Goal: Information Seeking & Learning: Learn about a topic

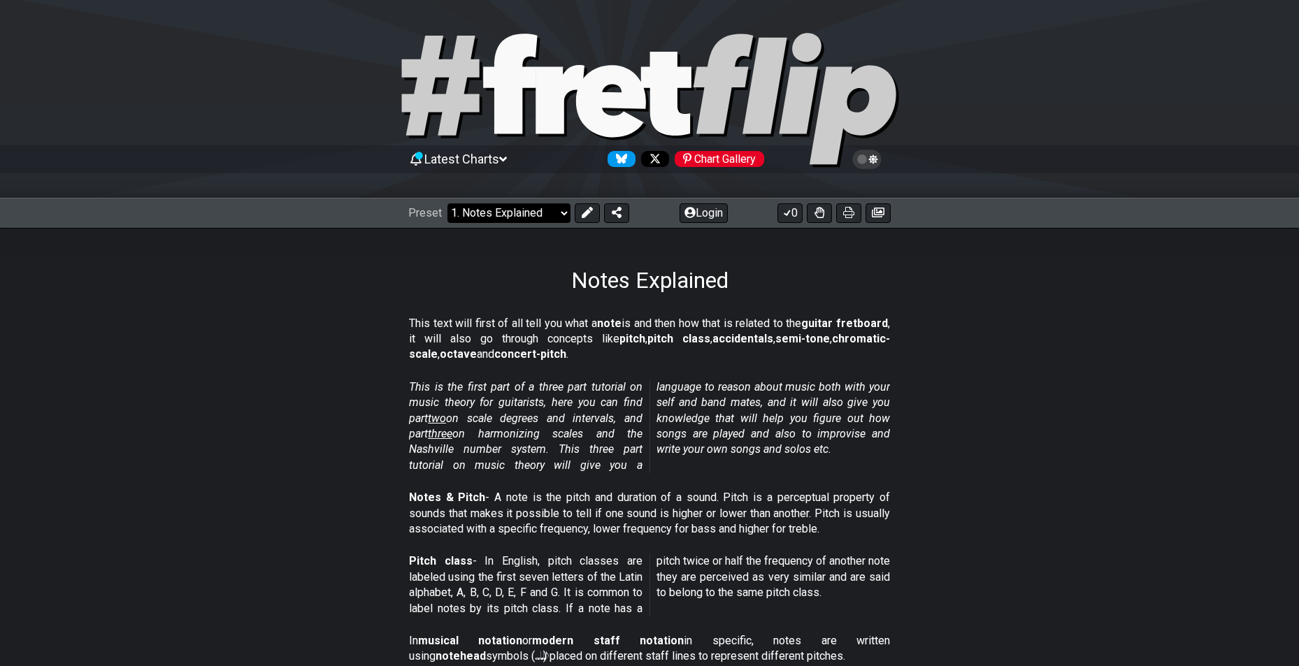
click at [536, 212] on select "Welcome to #fretflip! Initial Preset Custom Preset Minor Pentatonic Major Penta…" at bounding box center [508, 213] width 123 height 20
click at [537, 212] on select "Welcome to #fretflip! Initial Preset Custom Preset Minor Pentatonic Major Penta…" at bounding box center [508, 213] width 123 height 20
click at [375, 250] on div "Notes Explained" at bounding box center [649, 261] width 1299 height 66
click at [862, 154] on icon at bounding box center [866, 159] width 13 height 13
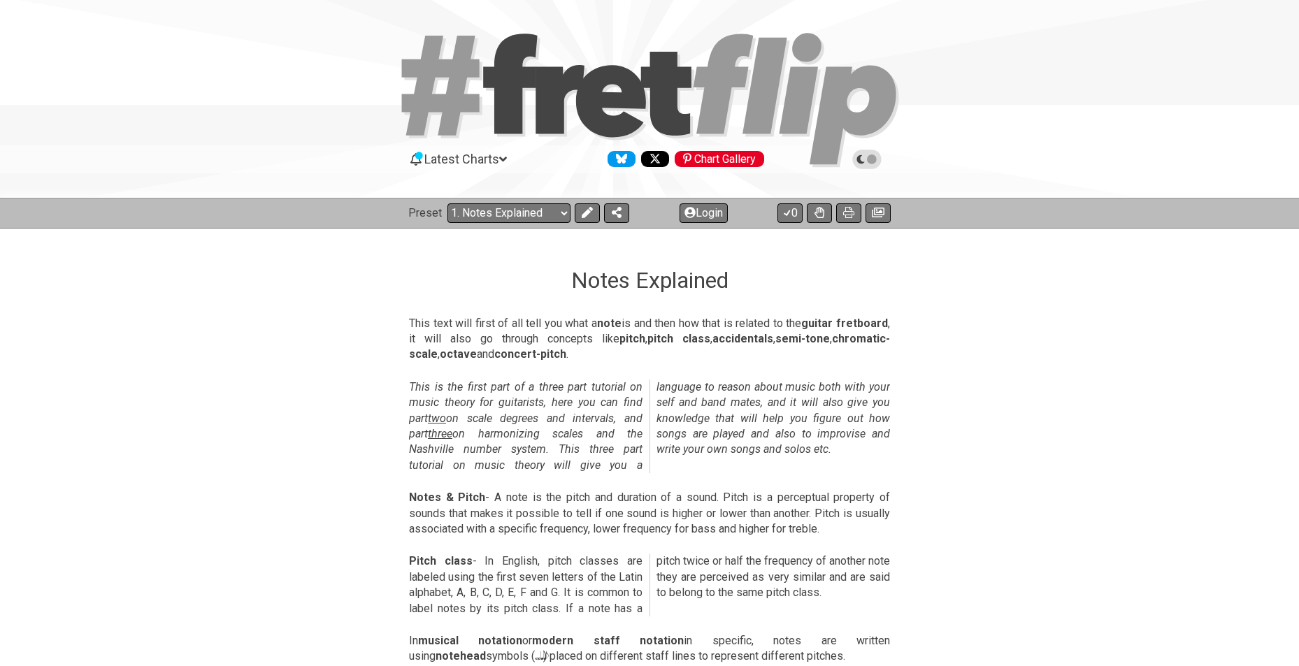
click at [865, 155] on icon at bounding box center [866, 159] width 13 height 13
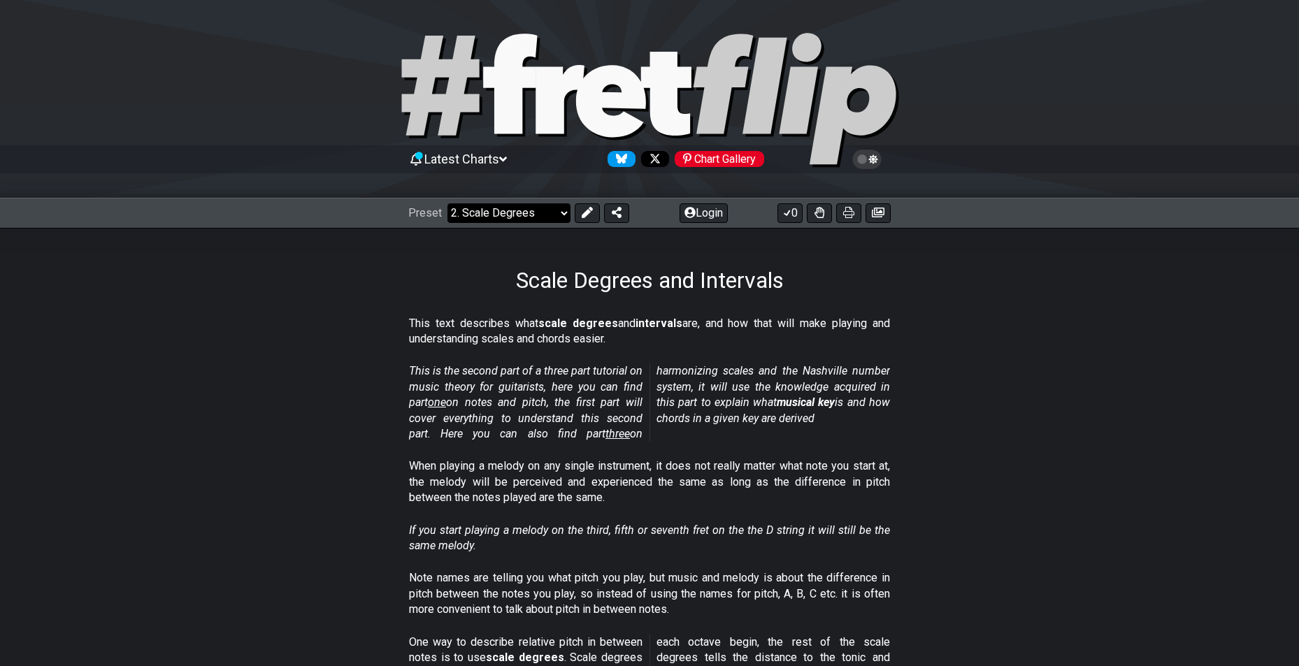
click at [542, 215] on select "Welcome to #fretflip! Initial Preset Custom Preset Minor Pentatonic Major Penta…" at bounding box center [508, 213] width 123 height 20
click at [544, 216] on select "Welcome to #fretflip! Initial Preset Custom Preset Minor Pentatonic Major Penta…" at bounding box center [508, 213] width 123 height 20
